Goal: Information Seeking & Learning: Learn about a topic

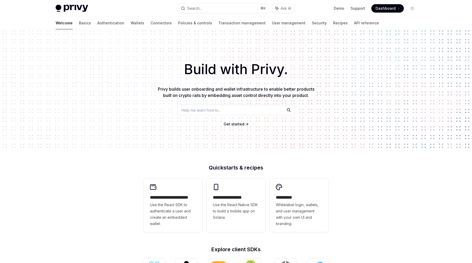
click at [207, 9] on button "Search... ⌘ K" at bounding box center [223, 8] width 92 height 9
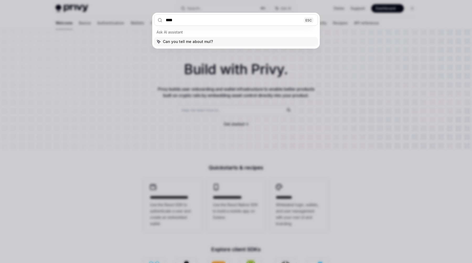
type input "*****"
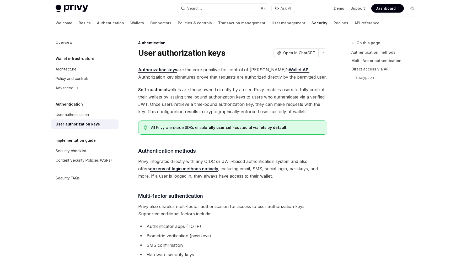
scroll to position [153, 0]
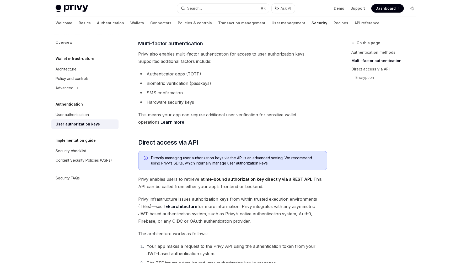
click at [184, 70] on li "Authenticator apps (TOTP)" at bounding box center [232, 73] width 189 height 7
click at [179, 76] on li "Authenticator apps (TOTP)" at bounding box center [232, 73] width 189 height 7
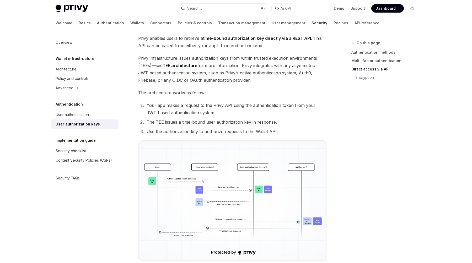
scroll to position [314, 0]
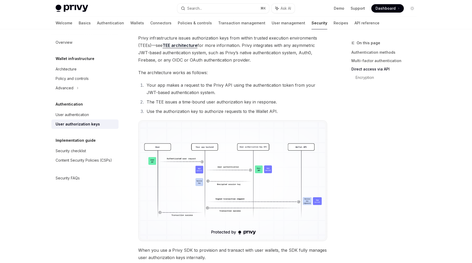
click at [184, 90] on li "Your app makes a request to the Privy API using the authentication token from y…" at bounding box center [236, 89] width 182 height 15
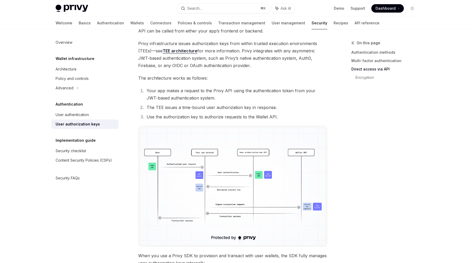
scroll to position [221, 0]
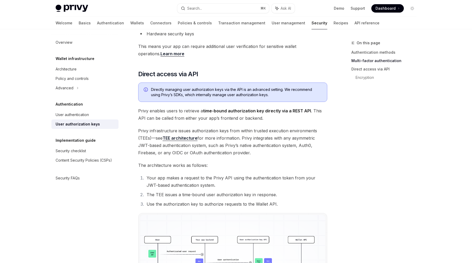
click at [221, 47] on span "This means your app can require additional user verification for sensitive wall…" at bounding box center [232, 50] width 189 height 15
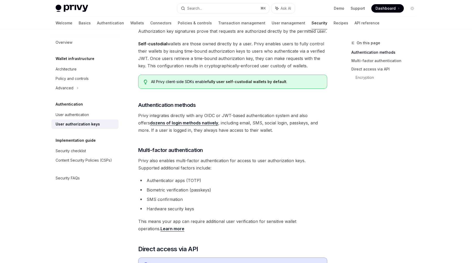
scroll to position [0, 0]
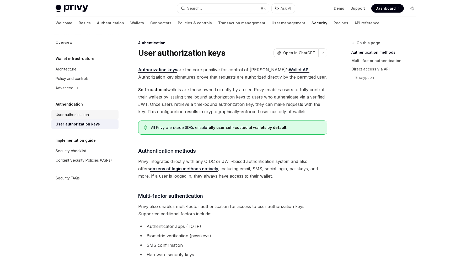
click at [82, 119] on link "User authentication" at bounding box center [84, 114] width 67 height 9
type textarea "*"
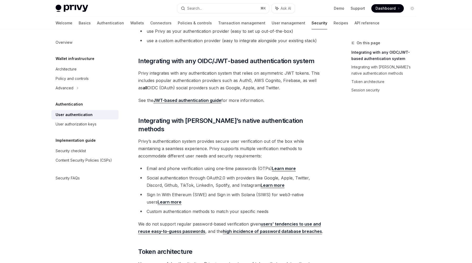
click at [236, 79] on span "Privy integrates with any authentication system that relies on asymmetric JWT t…" at bounding box center [232, 80] width 189 height 22
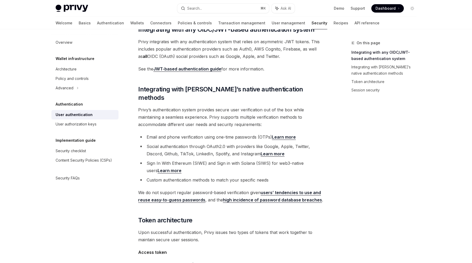
scroll to position [158, 0]
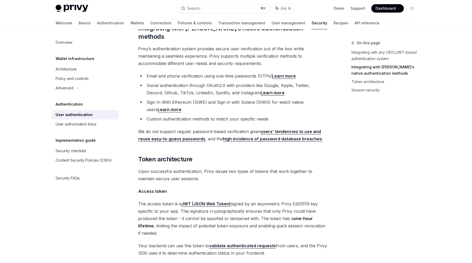
click at [218, 72] on li "Email and phone verification using one-time passwords (OTPs) Learn more" at bounding box center [232, 75] width 189 height 7
click at [213, 72] on li "Email and phone verification using one-time passwords (OTPs) Learn more" at bounding box center [232, 75] width 189 height 7
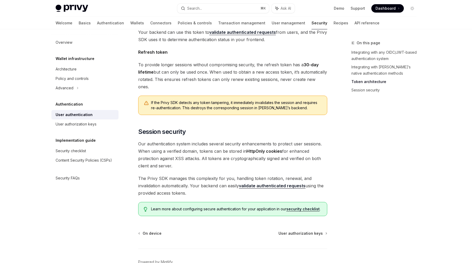
scroll to position [377, 0]
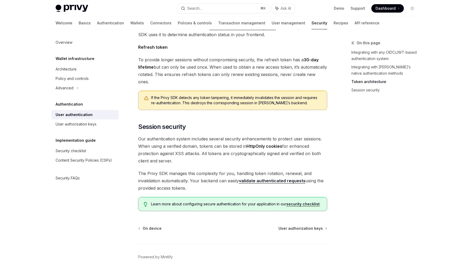
click at [212, 135] on span "Our authentication system includes several security enhancements to protect use…" at bounding box center [232, 149] width 189 height 29
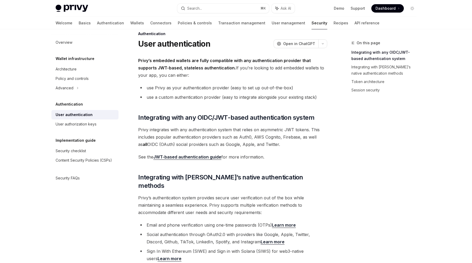
scroll to position [0, 0]
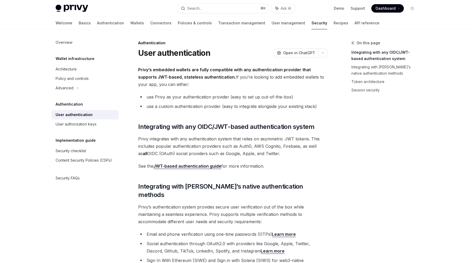
click at [203, 75] on strong "Privy’s embedded wallets are fully compatible with any authentication provider …" at bounding box center [224, 73] width 172 height 13
click at [154, 80] on span "Privy’s embedded wallets are fully compatible with any authentication provider …" at bounding box center [232, 77] width 189 height 22
click at [211, 69] on strong "Privy’s embedded wallets are fully compatible with any authentication provider …" at bounding box center [224, 73] width 172 height 13
